Goal: Task Accomplishment & Management: Understand process/instructions

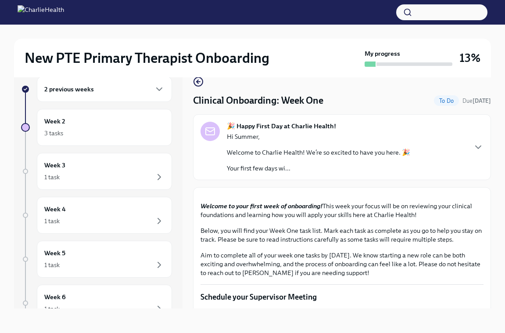
click at [280, 137] on p "Hi Summer," at bounding box center [319, 136] width 184 height 9
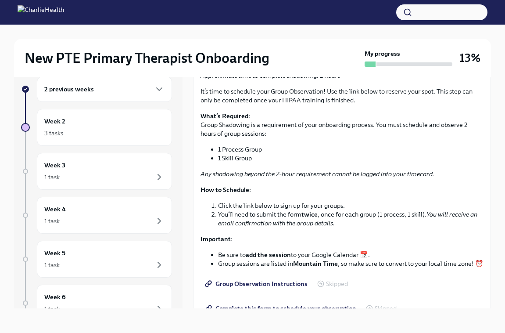
scroll to position [2016, 0]
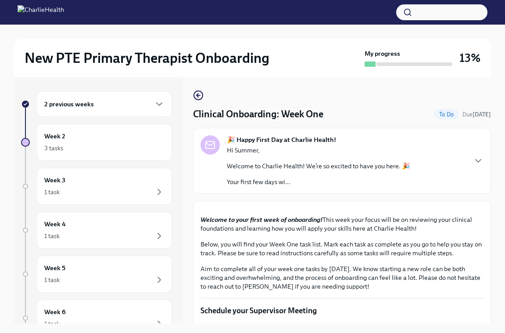
scroll to position [0, 0]
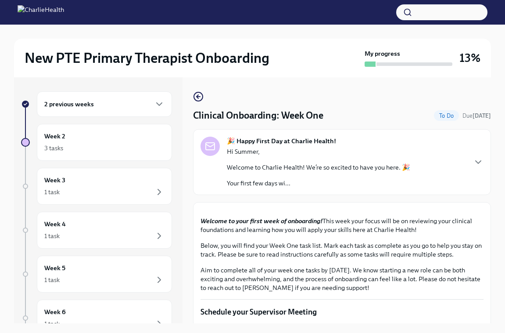
click at [289, 159] on div "Hi Summer, Welcome to Charlie Health! We’re so excited to have you here. 🎉 Your…" at bounding box center [319, 167] width 184 height 40
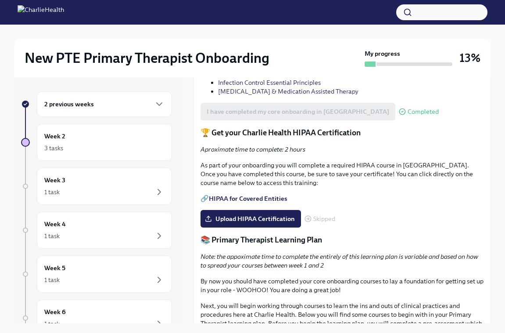
scroll to position [1171, 0]
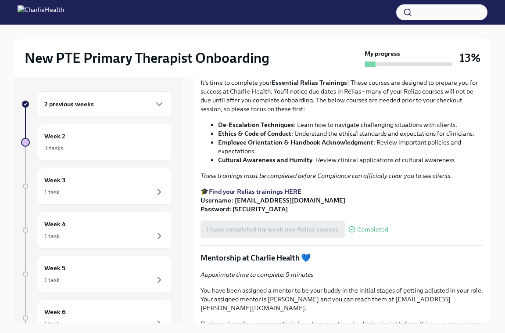
scroll to position [1668, 0]
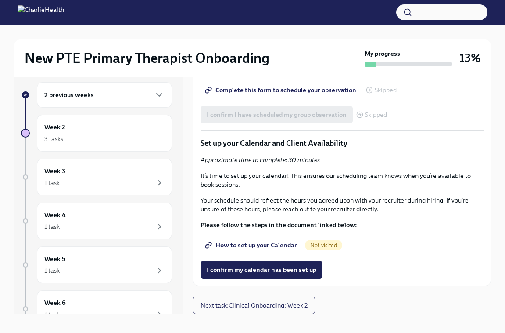
scroll to position [15, 0]
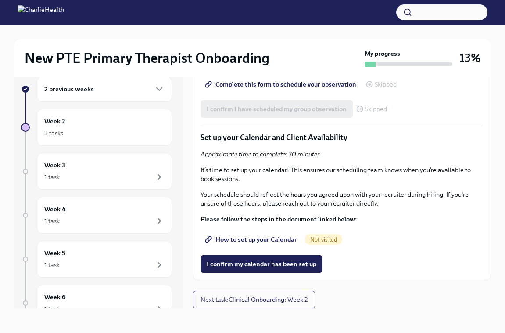
click at [270, 239] on span "How to set up your Calendar" at bounding box center [252, 239] width 90 height 9
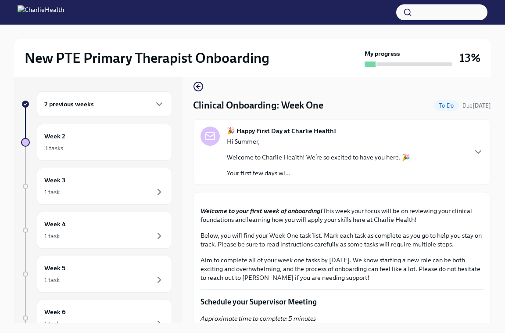
scroll to position [13, 0]
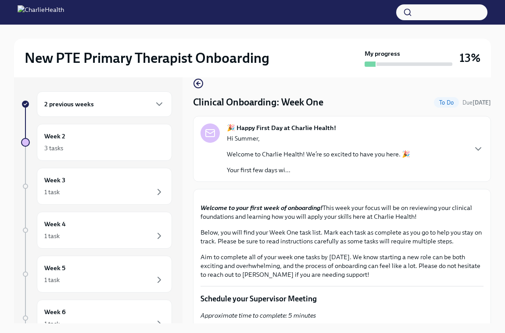
click at [116, 100] on div "2 previous weeks" at bounding box center [104, 104] width 120 height 11
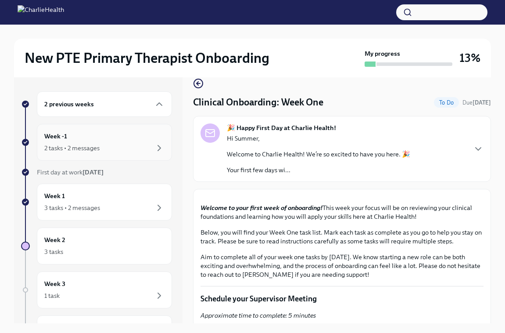
click at [119, 144] on div "2 tasks • 2 messages" at bounding box center [104, 148] width 120 height 11
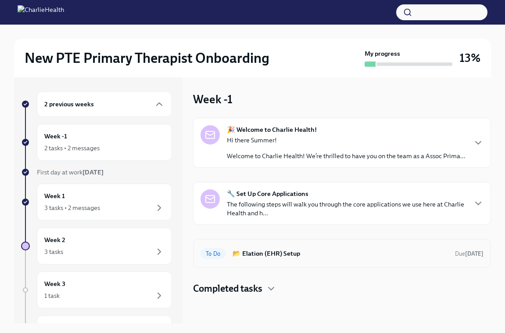
click at [309, 242] on div "To Do 📂 Elation (EHR) Setup Due [DATE]" at bounding box center [342, 253] width 298 height 29
click at [270, 260] on div "To Do 📂 Elation (EHR) Setup Due [DATE]" at bounding box center [342, 253] width 283 height 14
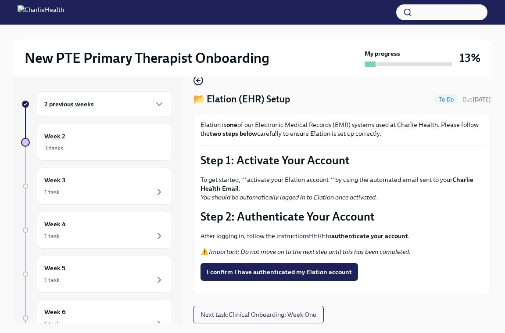
scroll to position [38, 0]
click at [357, 232] on strong "authenticate your account" at bounding box center [370, 236] width 77 height 8
click at [320, 232] on link "HERE" at bounding box center [317, 236] width 17 height 8
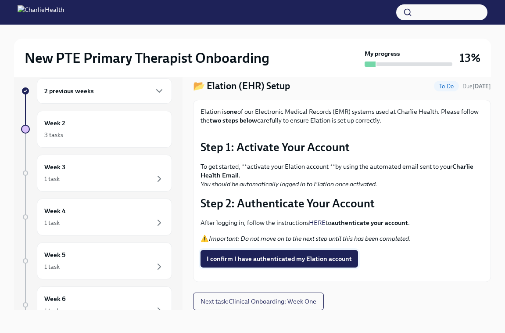
scroll to position [15, 0]
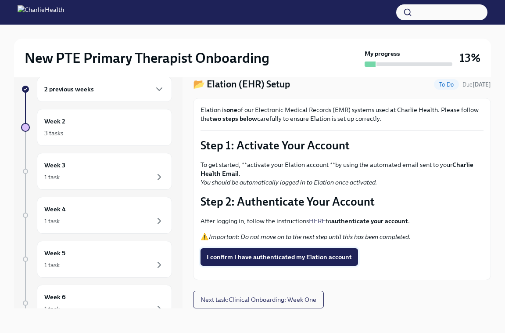
click at [273, 252] on span "I confirm I have authenticated my Elation account" at bounding box center [279, 256] width 145 height 9
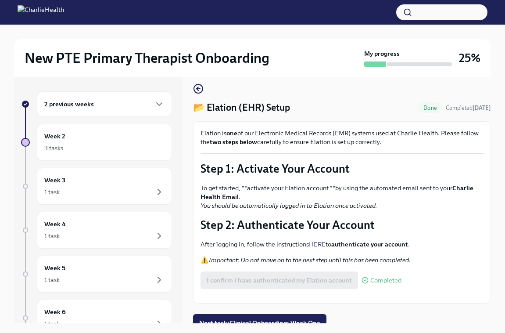
scroll to position [38, 0]
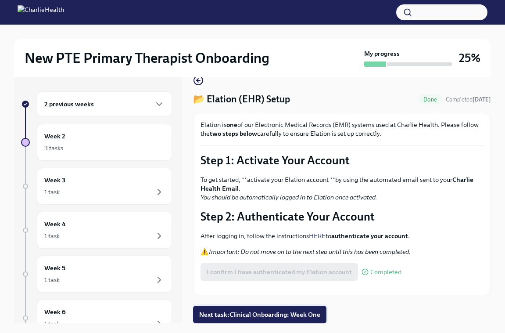
click at [285, 310] on span "Next task : Clinical Onboarding: Week One" at bounding box center [259, 314] width 121 height 9
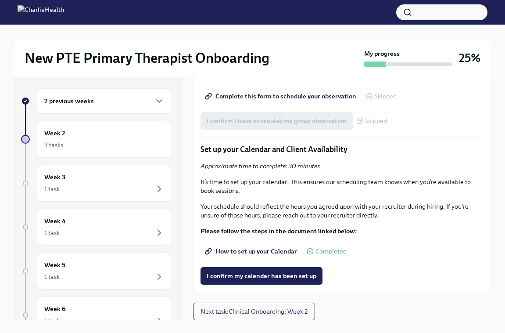
scroll to position [4, 0]
